Goal: Task Accomplishment & Management: Complete application form

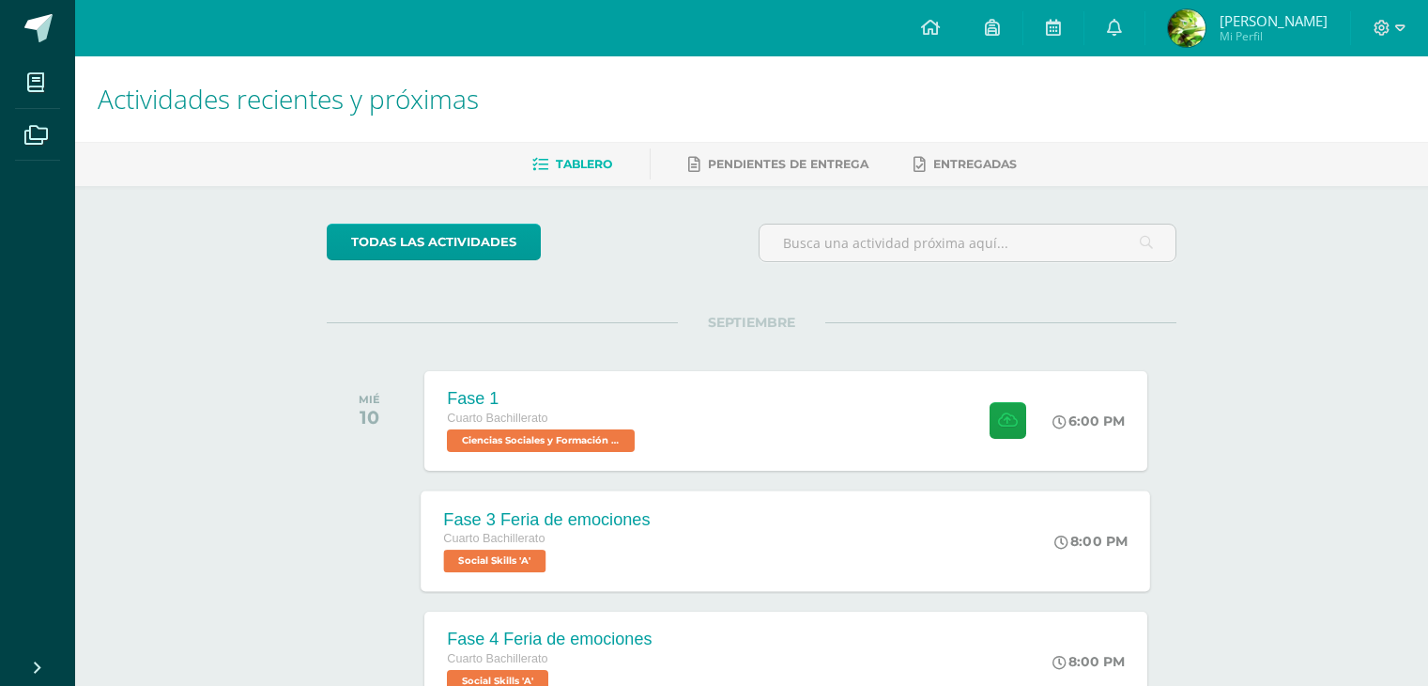
scroll to position [94, 0]
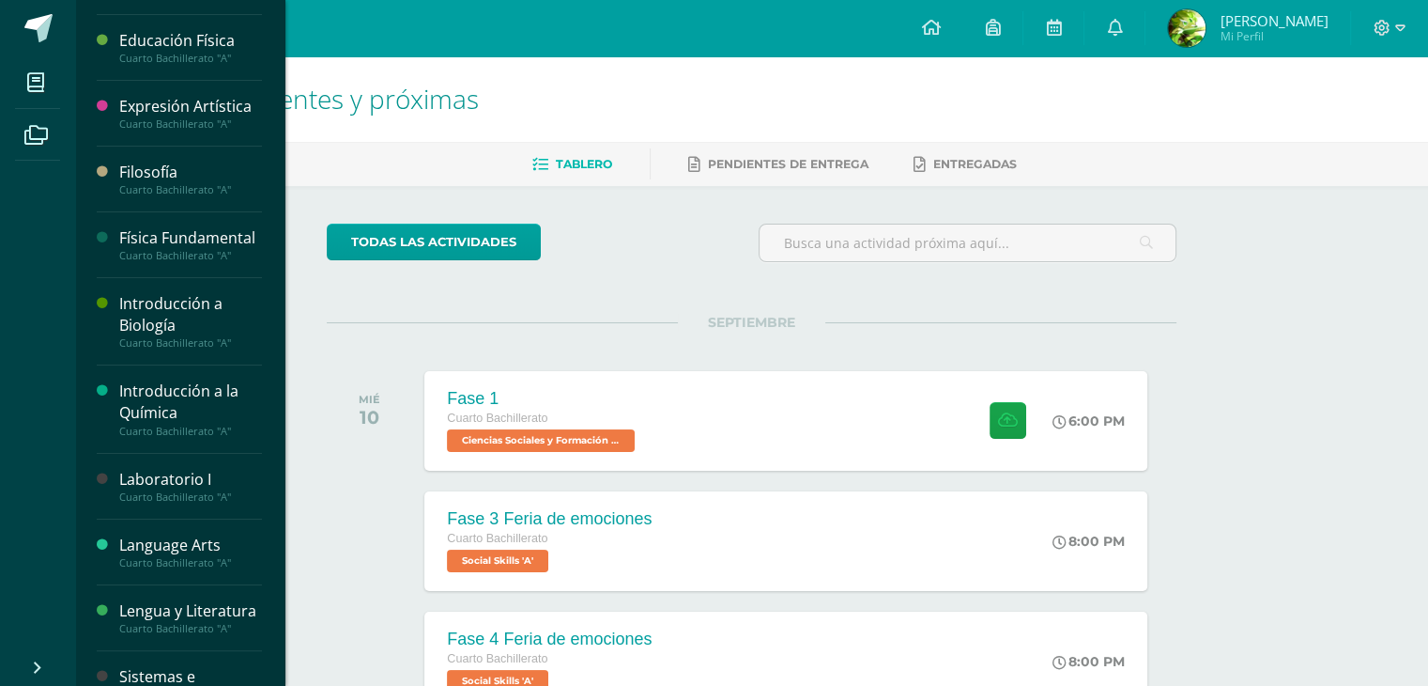
scroll to position [282, 0]
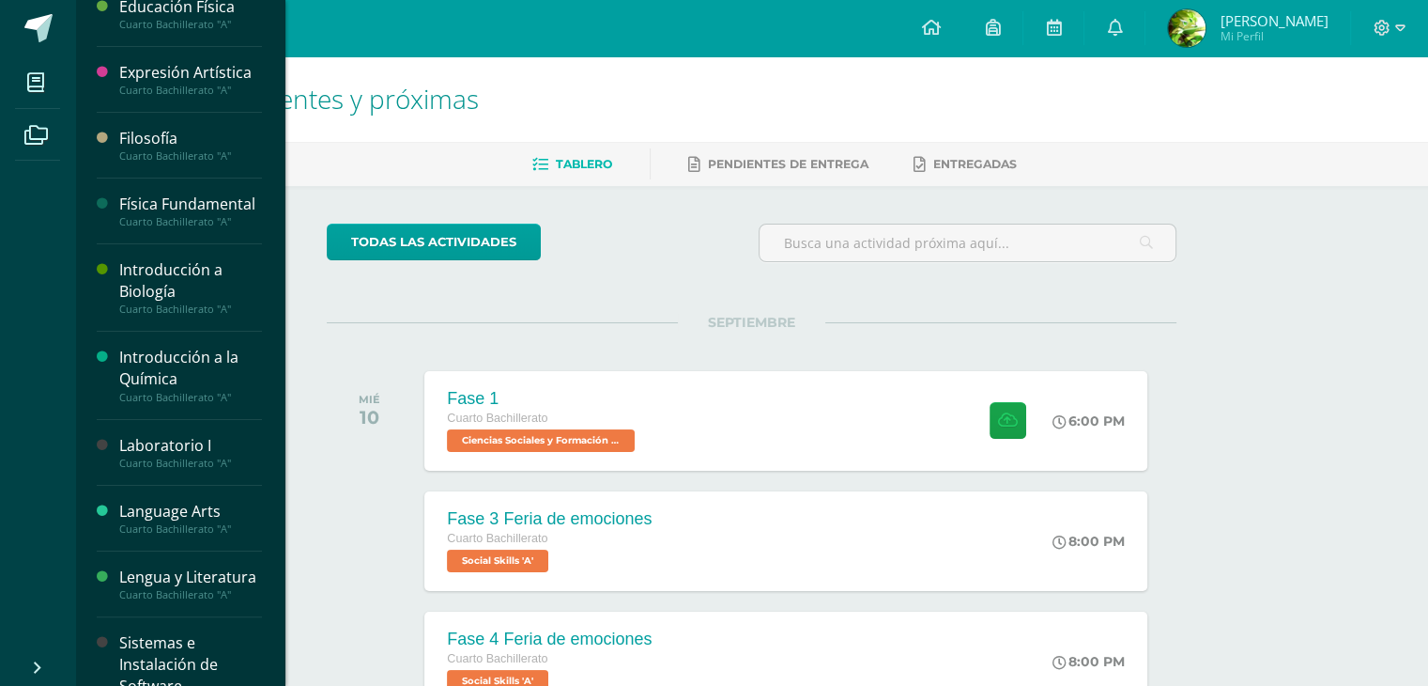
click at [203, 302] on div "Introducción a Biología" at bounding box center [190, 280] width 143 height 43
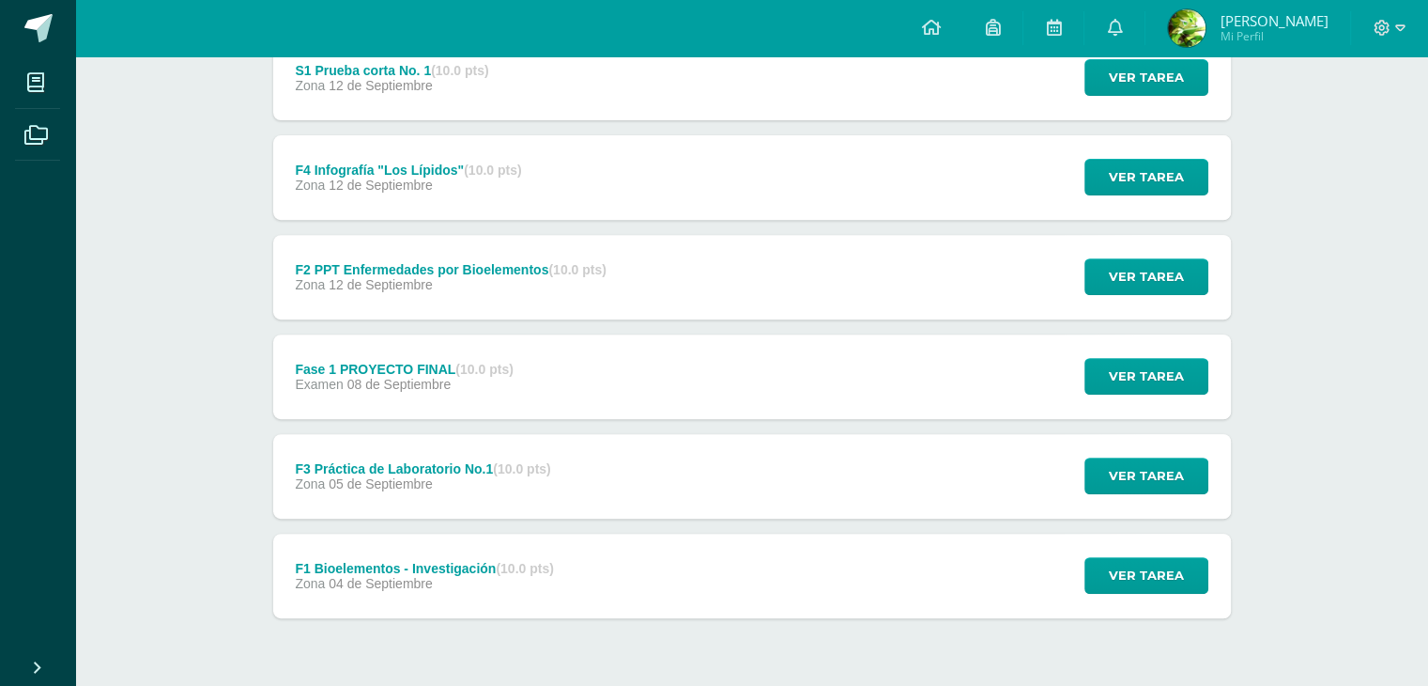
scroll to position [726, 0]
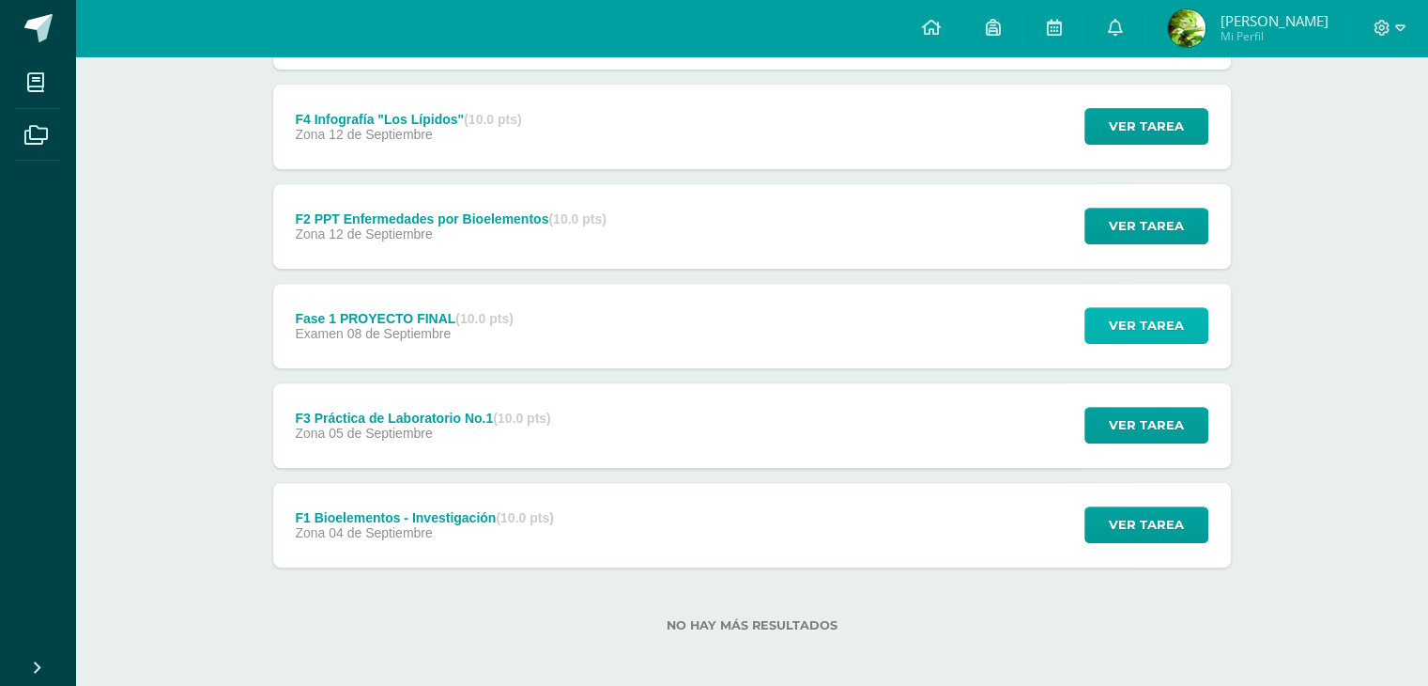
click at [1118, 322] on span "Ver tarea" at bounding box center [1146, 325] width 75 height 35
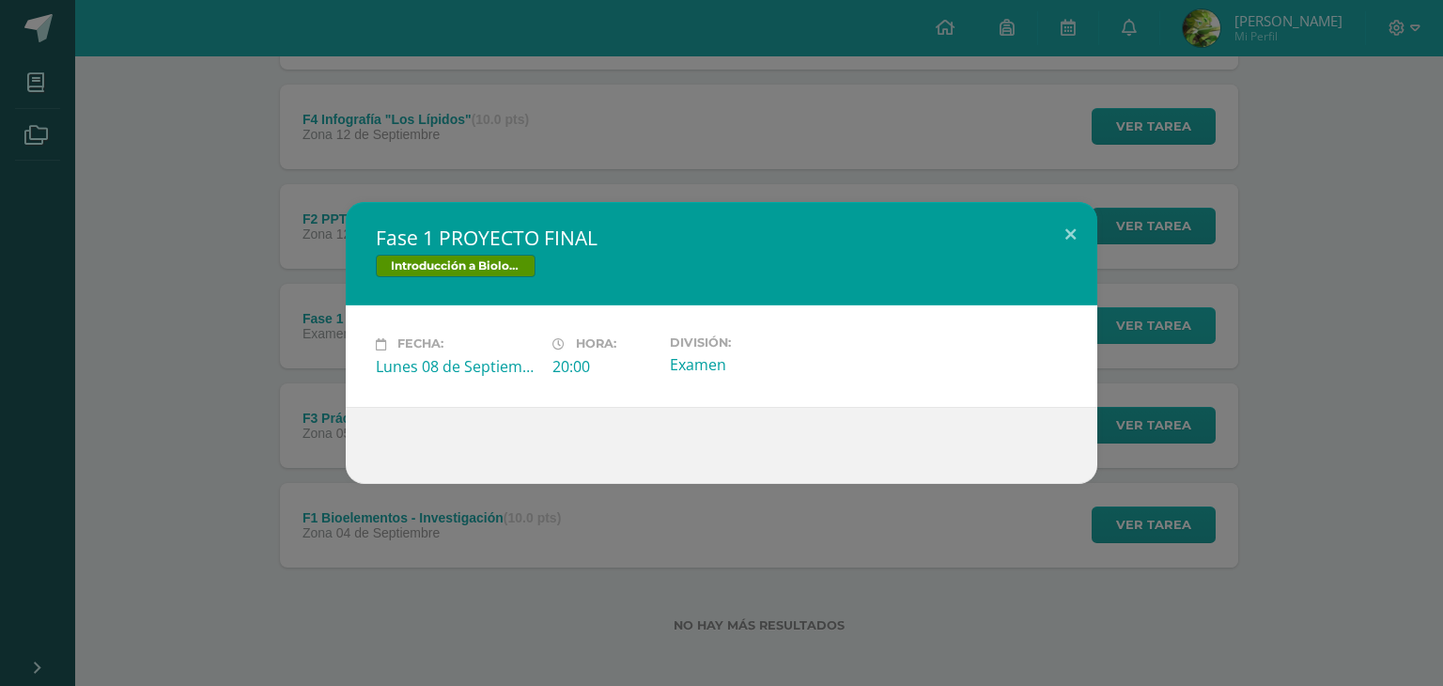
click at [1118, 322] on div "Fase 1 PROYECTO FINAL Introducción a Biología Fecha: Lunes 08 de Septiembre Hor…" at bounding box center [722, 342] width 1428 height 281
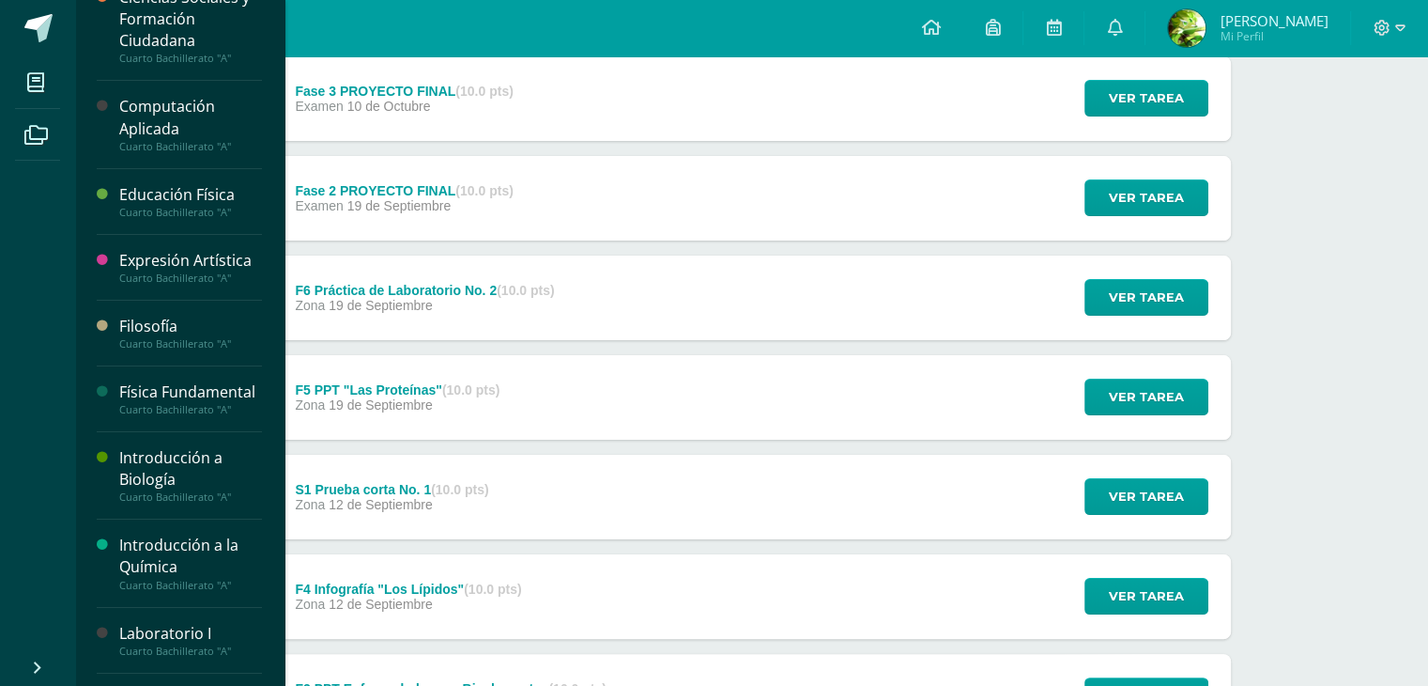
scroll to position [470, 0]
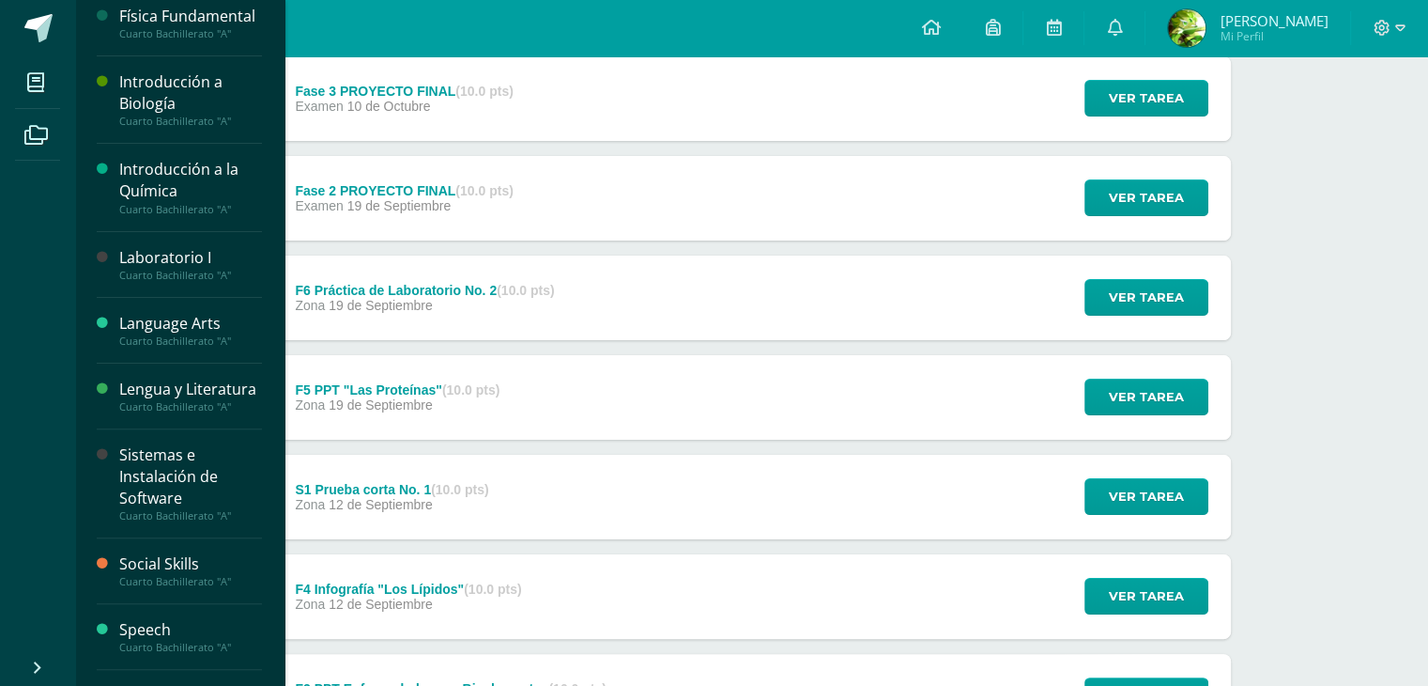
click at [188, 202] on div "Introducción a la Química" at bounding box center [190, 180] width 143 height 43
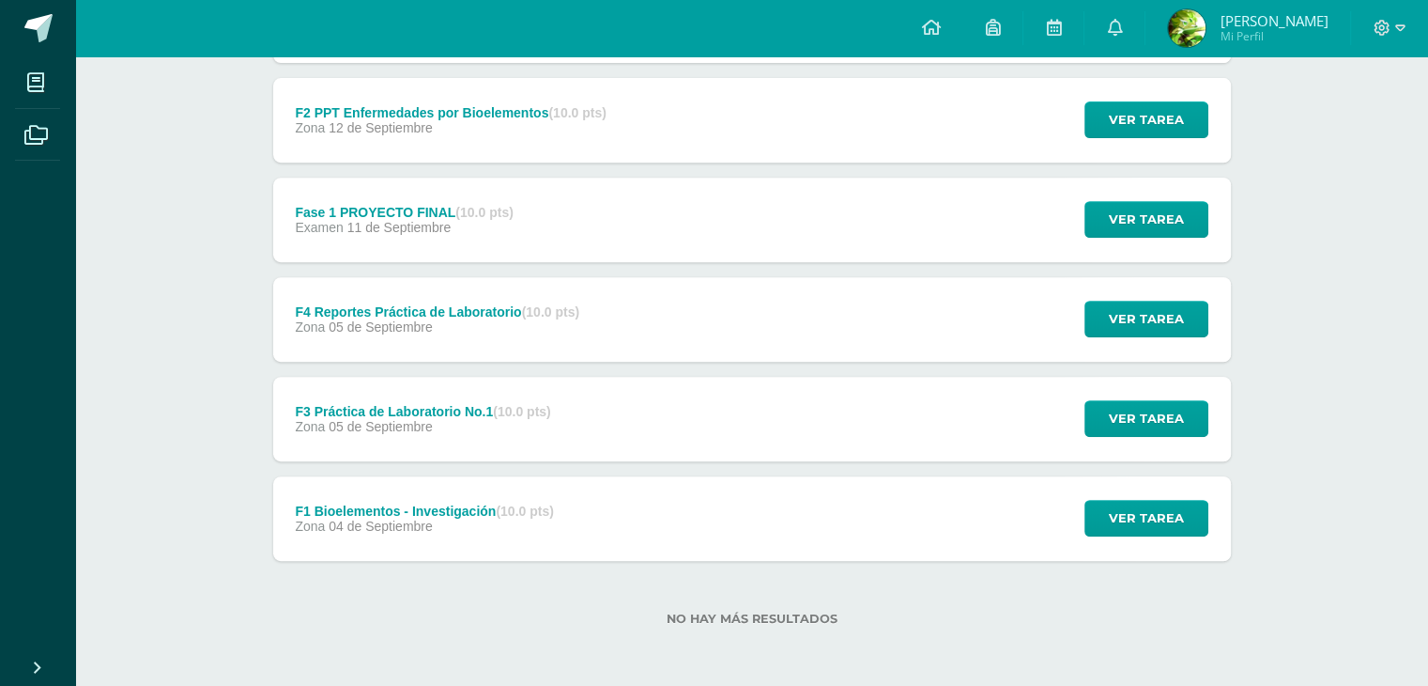
scroll to position [733, 0]
click at [1084, 224] on div "Ver tarea" at bounding box center [1144, 220] width 175 height 85
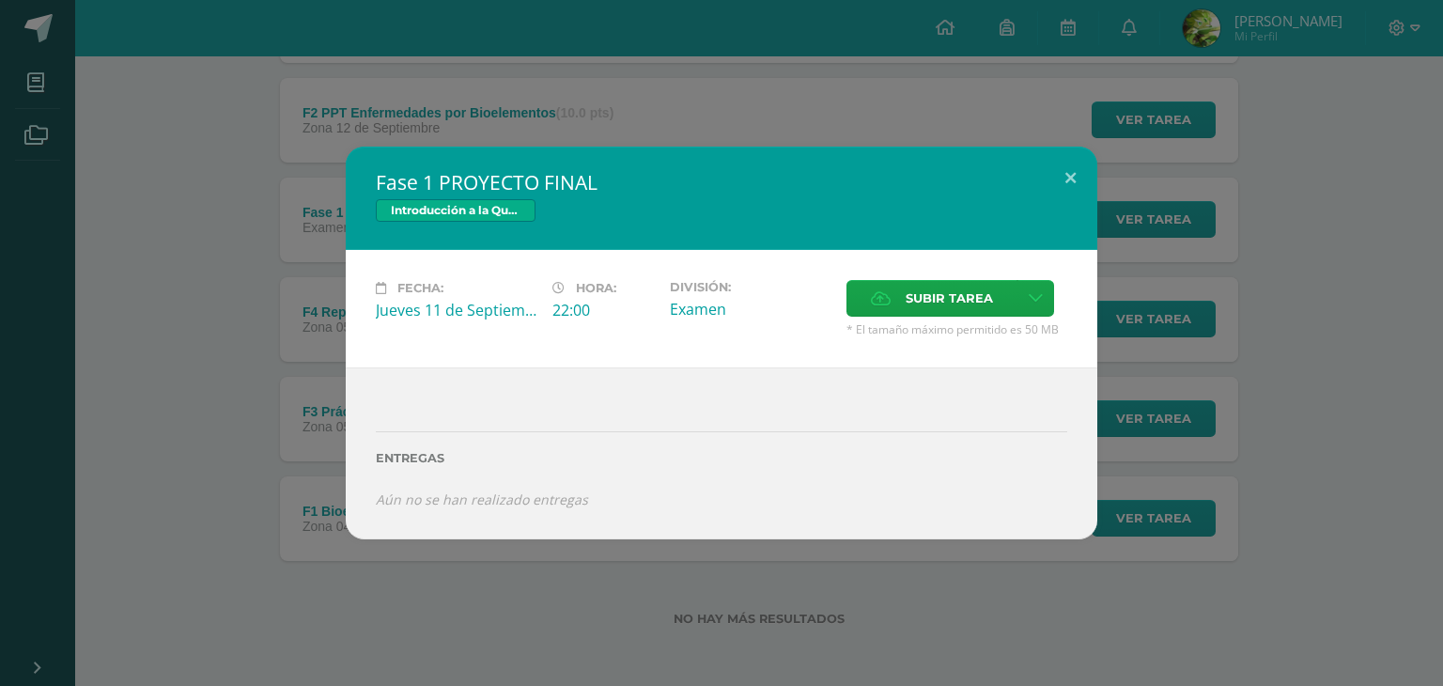
click at [1287, 370] on div "Fase 1 PROYECTO FINAL Introducción a la Química Fecha: [DATE] Hora: 22:00 Divis…" at bounding box center [722, 343] width 1428 height 393
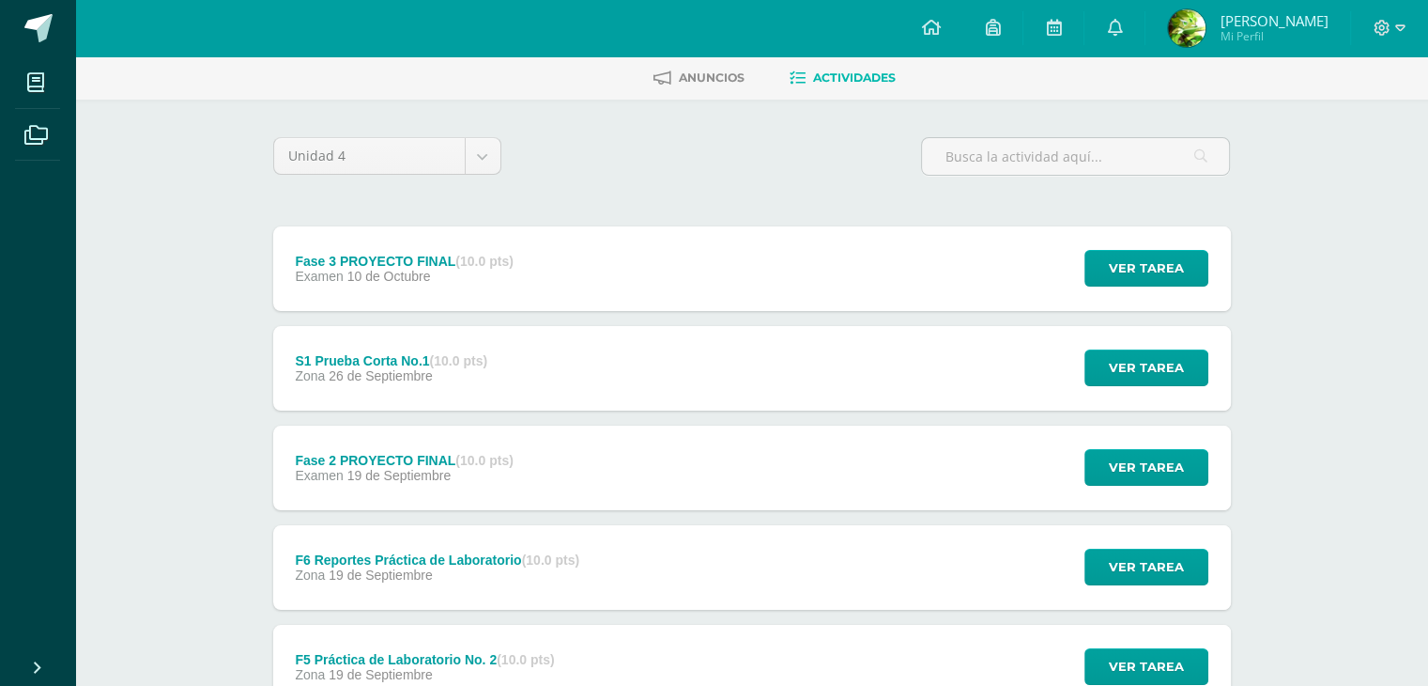
scroll to position [0, 0]
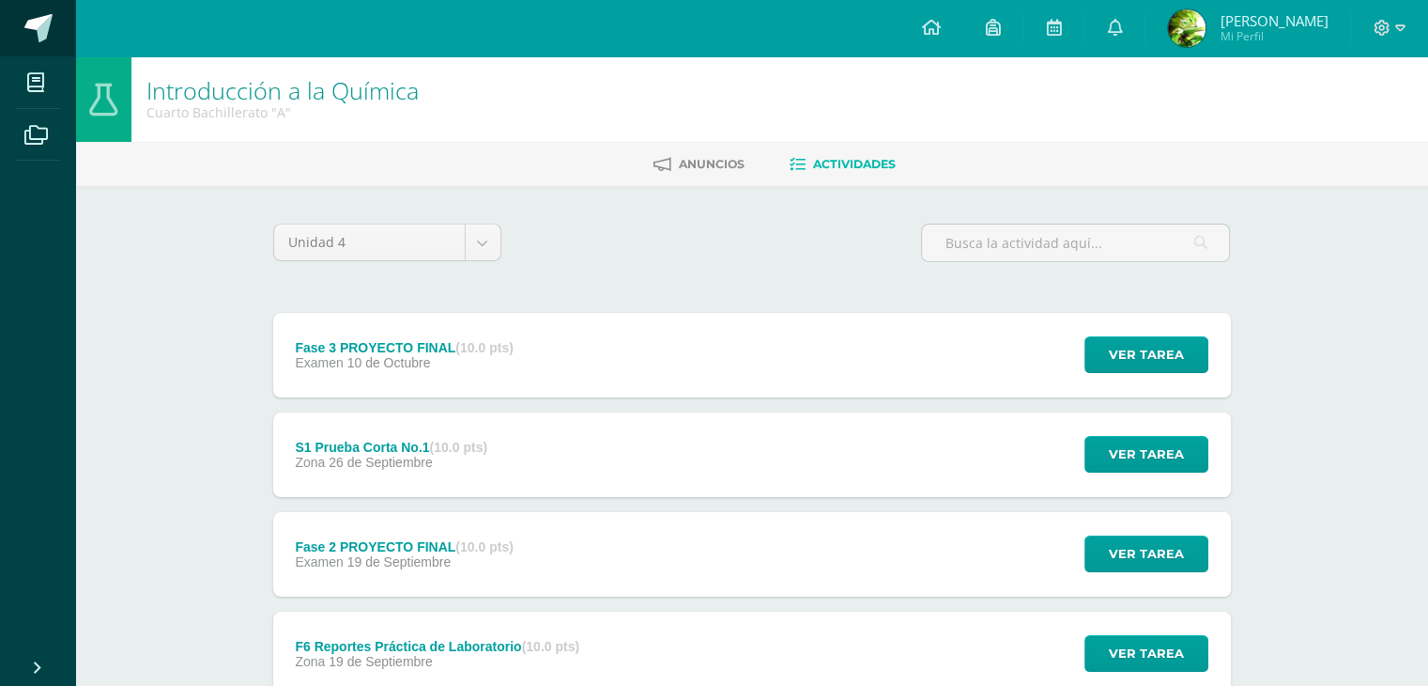
click at [53, 8] on link at bounding box center [37, 28] width 75 height 56
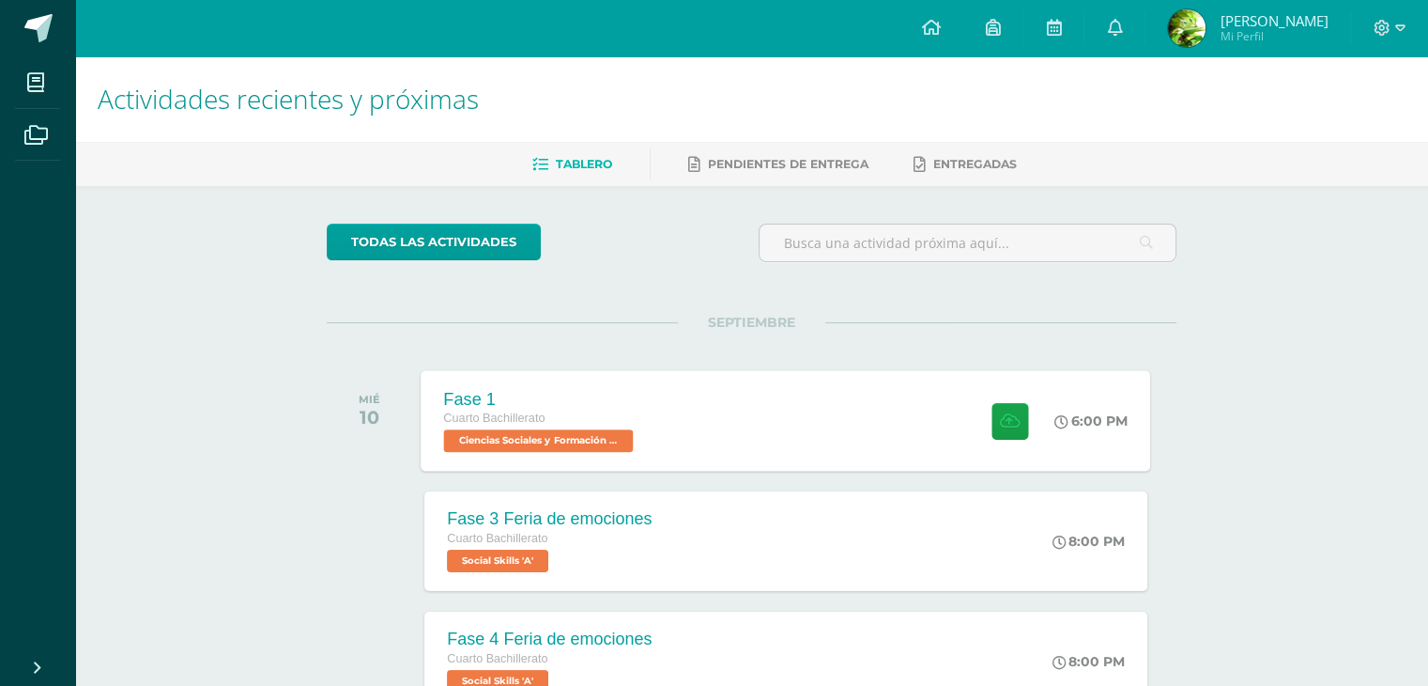
click at [570, 436] on span "Ciencias Sociales y Formación Ciudadana 'A'" at bounding box center [539, 440] width 190 height 23
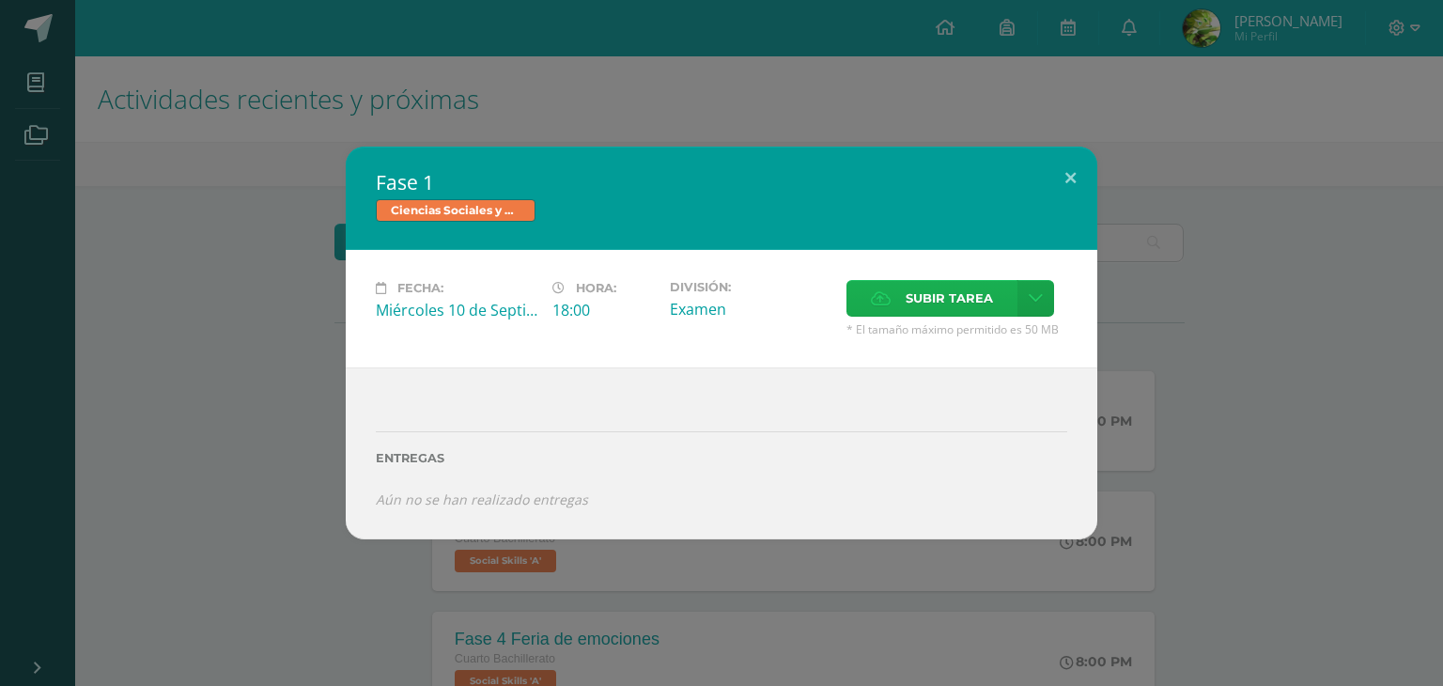
click at [913, 300] on span "Subir tarea" at bounding box center [948, 298] width 87 height 35
click at [0, 0] on input "Subir tarea" at bounding box center [0, 0] width 0 height 0
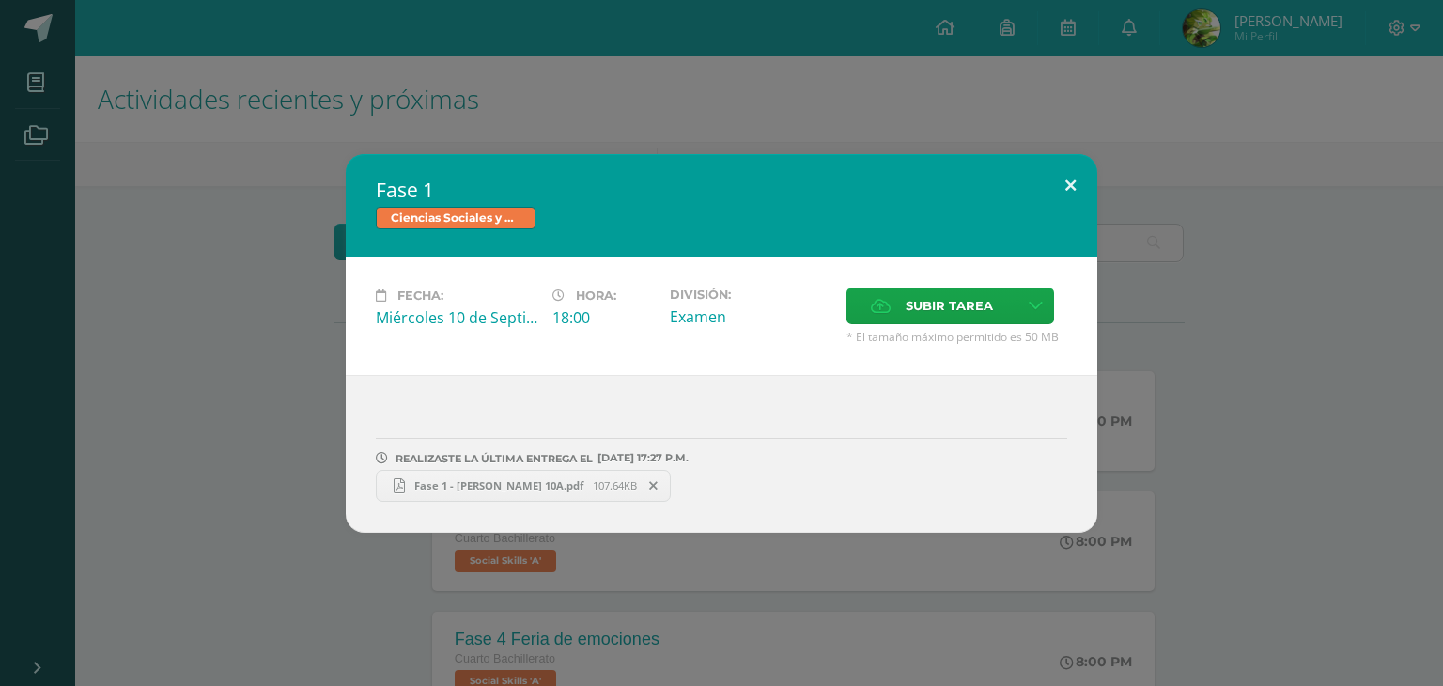
click at [1056, 202] on button at bounding box center [1070, 186] width 54 height 64
